Goal: Complete application form

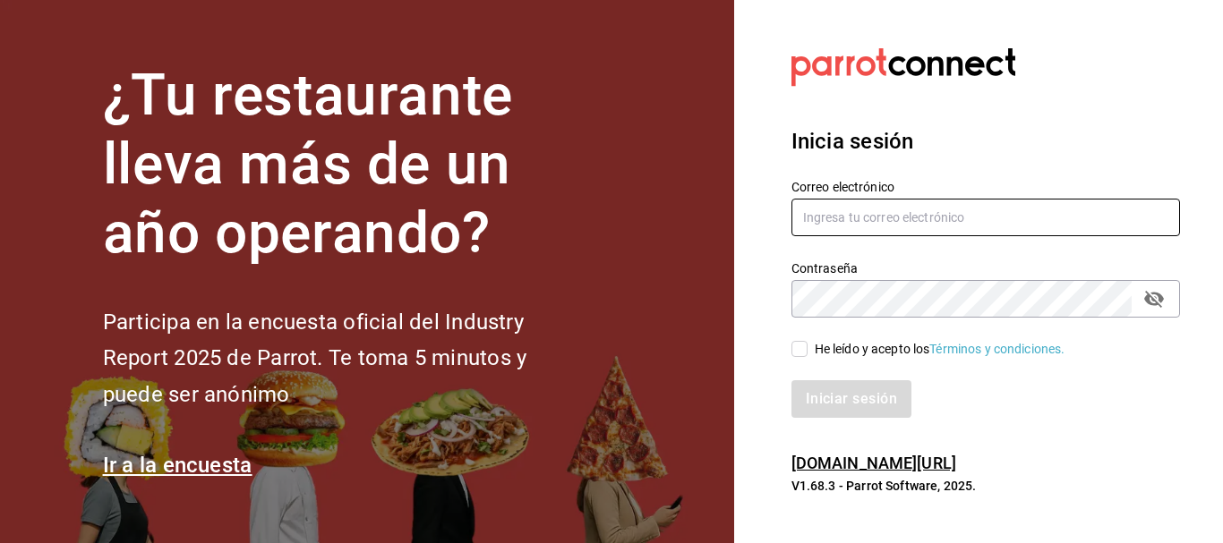
type input "[EMAIL_ADDRESS][DOMAIN_NAME]"
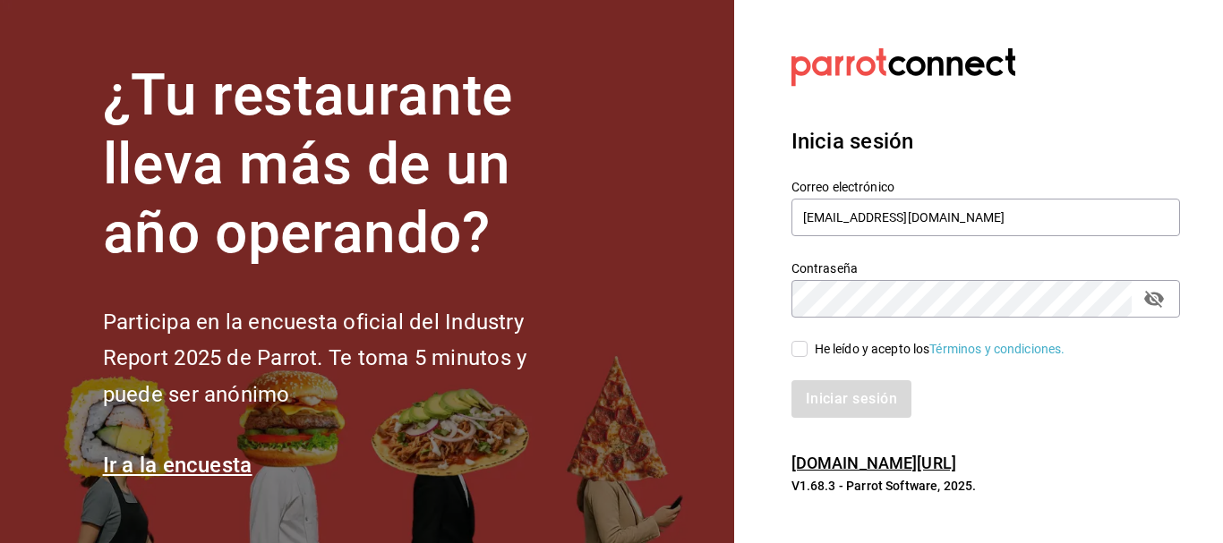
click at [1151, 301] on icon "passwordField" at bounding box center [1153, 298] width 21 height 21
click at [506, 300] on div "¿Tu restaurante lleva más de un año operando? Participa en la encuesta oficial …" at bounding box center [611, 271] width 1223 height 543
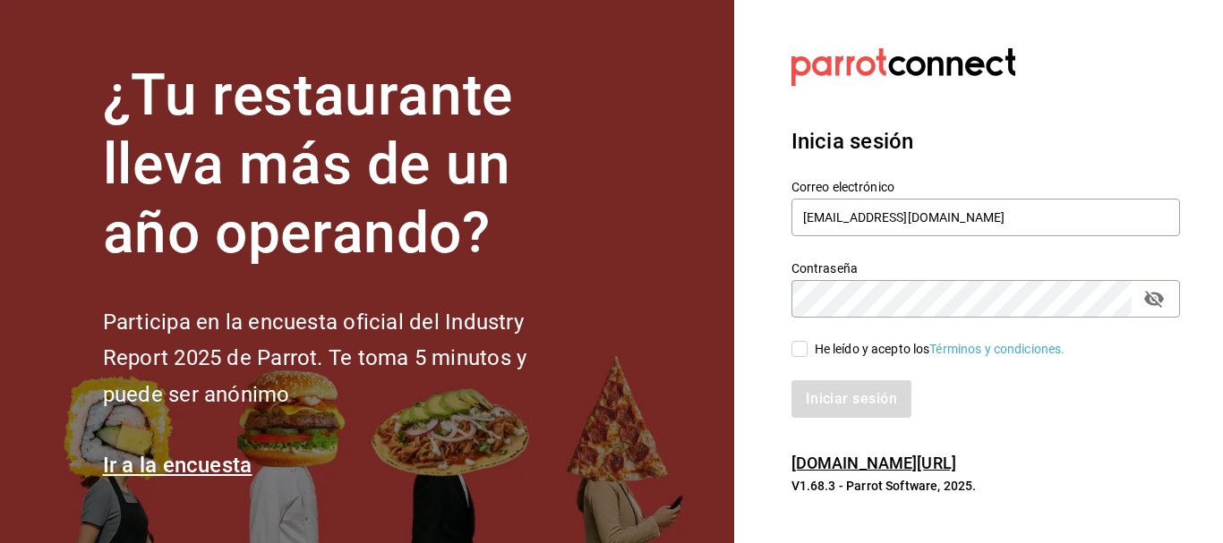
click at [645, 365] on section "¿Tu restaurante lleva más de un año operando? Participa en la encuesta oficial …" at bounding box center [367, 271] width 734 height 543
